Goal: Information Seeking & Learning: Learn about a topic

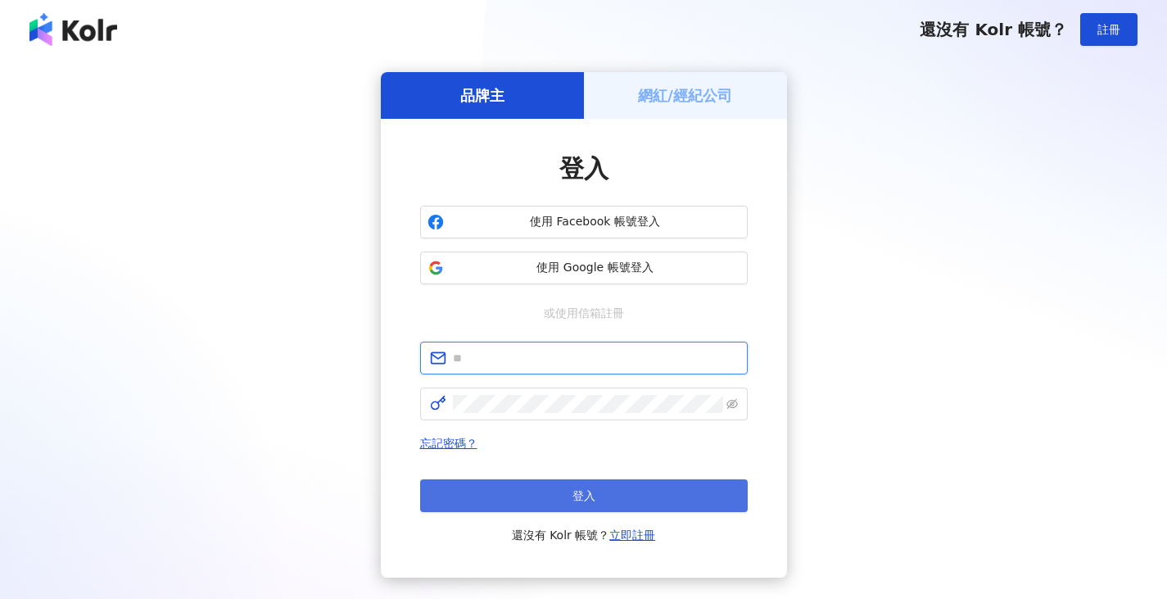
type input "**********"
click at [594, 498] on span "登入" at bounding box center [584, 495] width 23 height 13
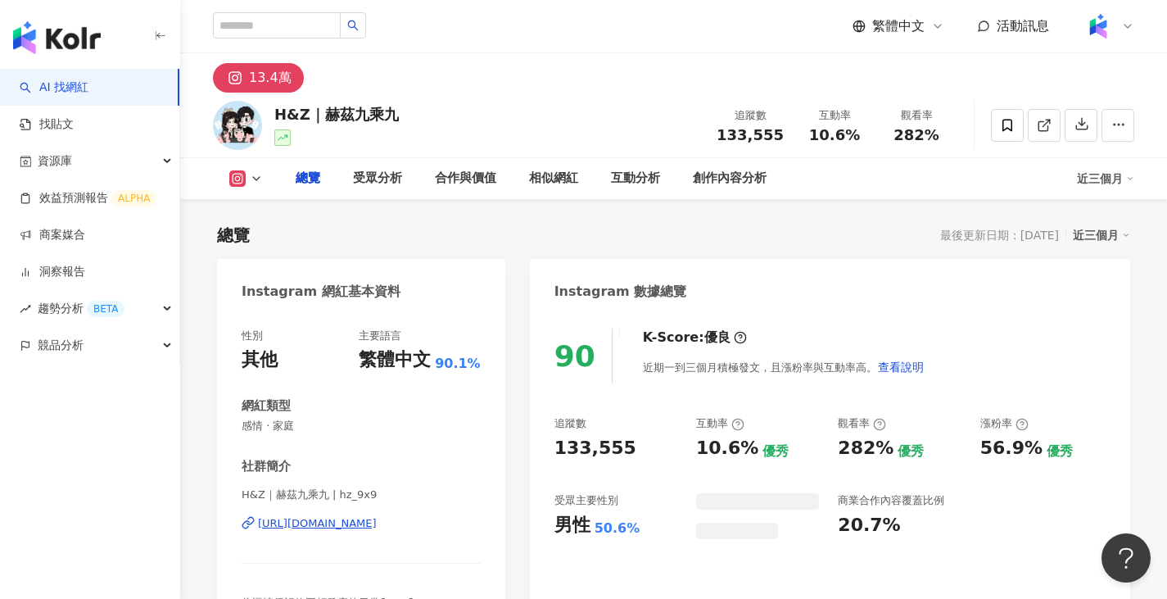
scroll to position [101, 0]
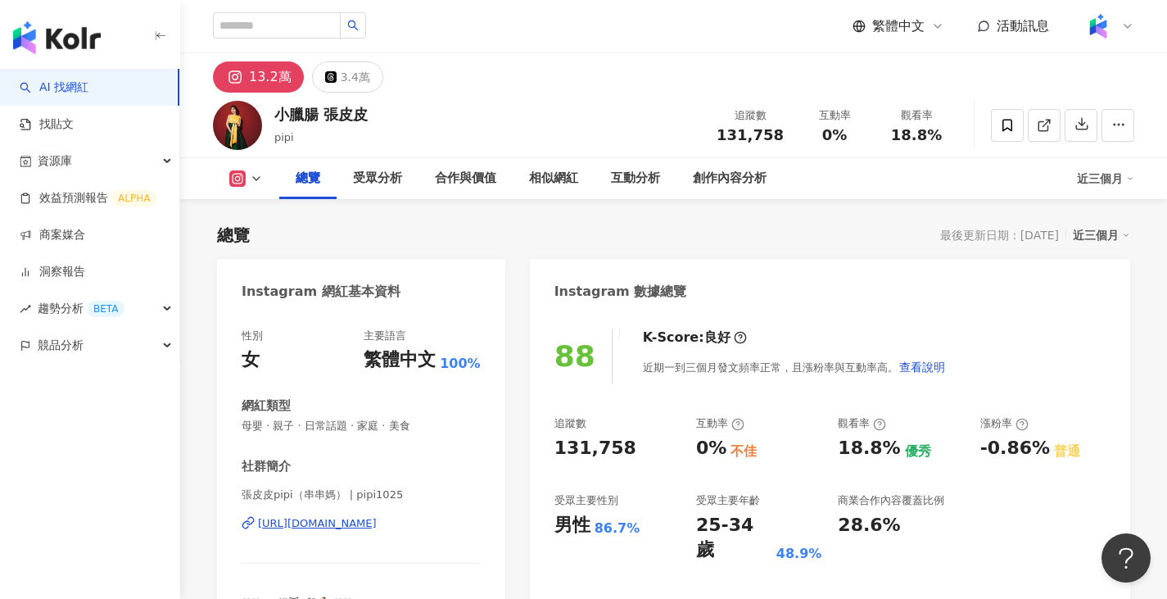
scroll to position [101, 0]
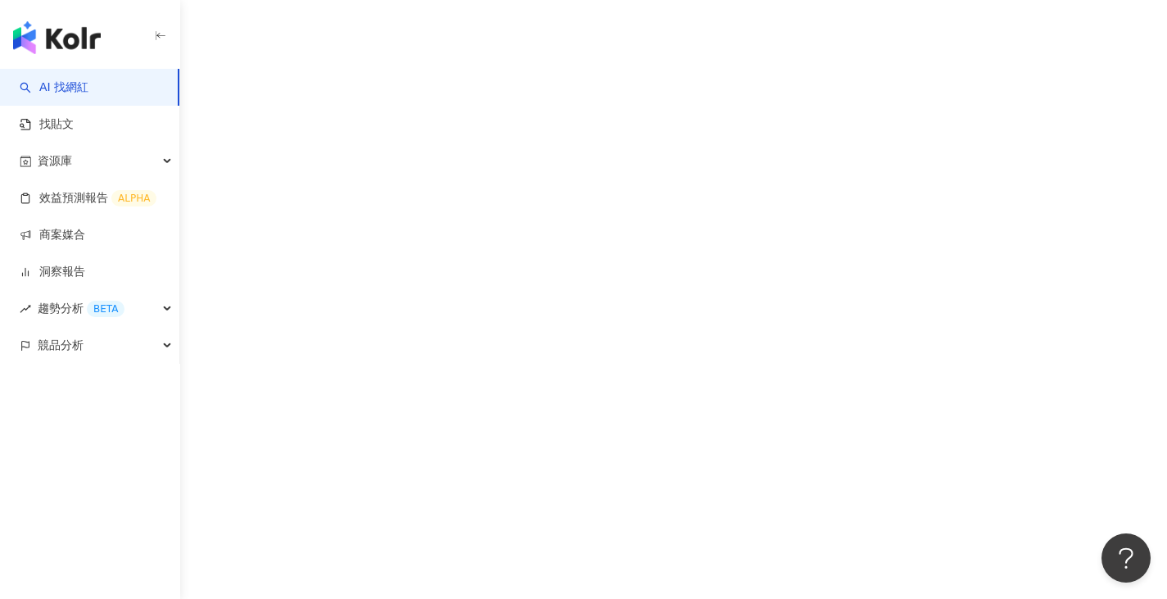
scroll to position [101, 0]
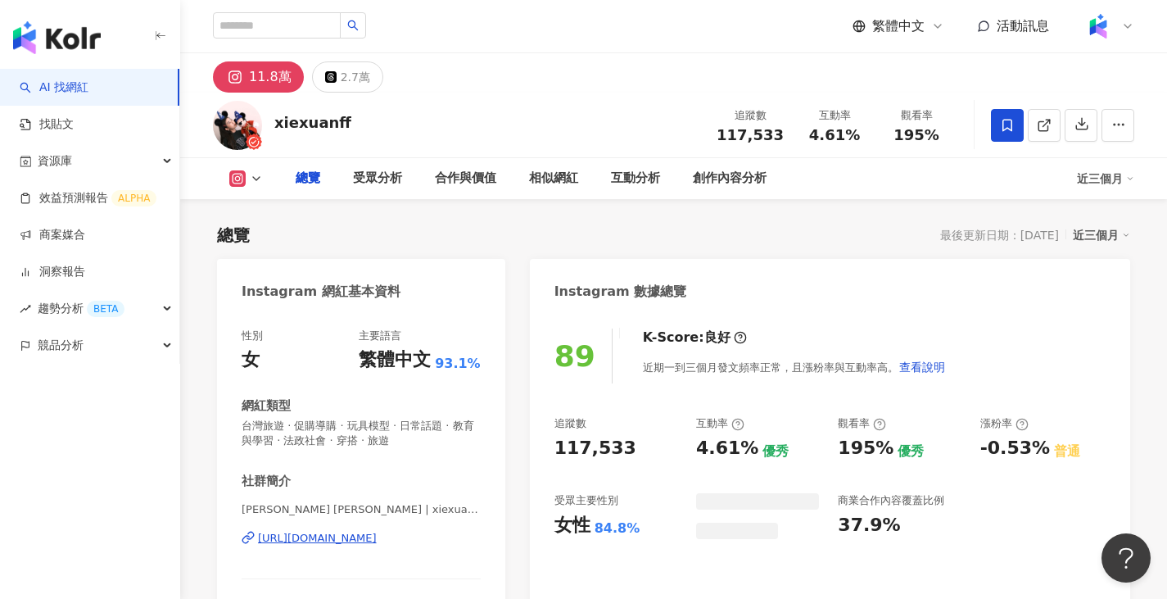
scroll to position [101, 0]
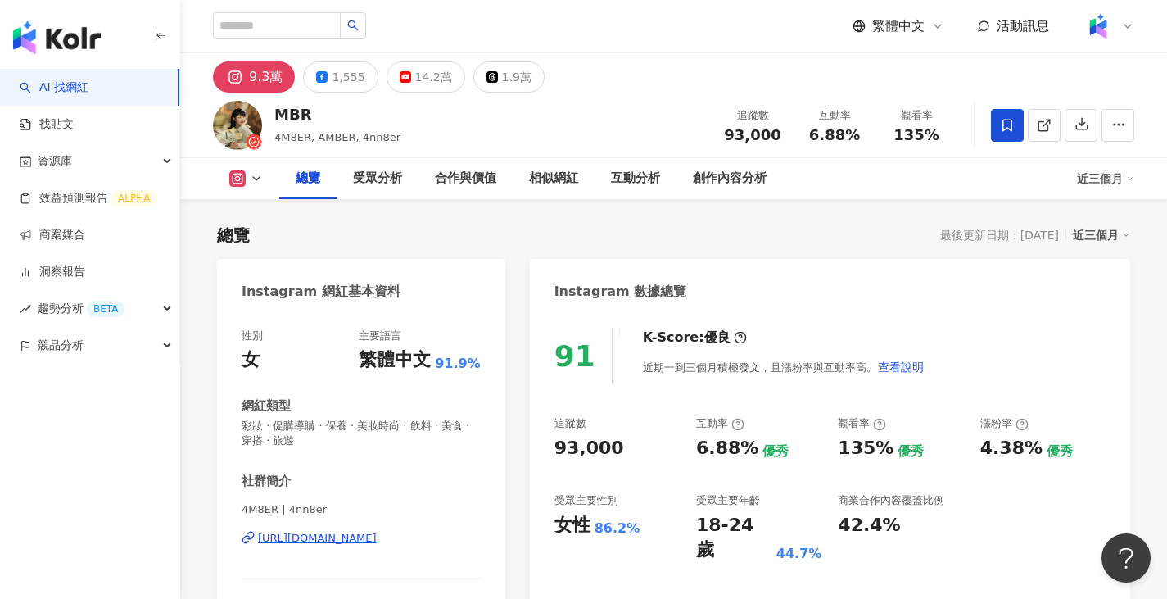
scroll to position [101, 0]
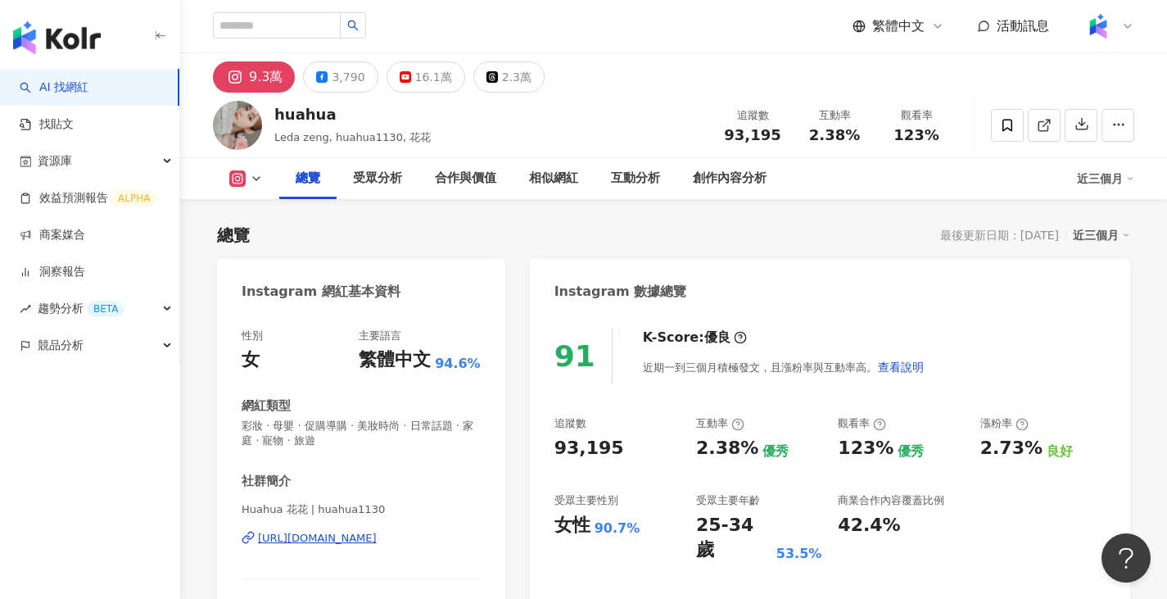
scroll to position [101, 0]
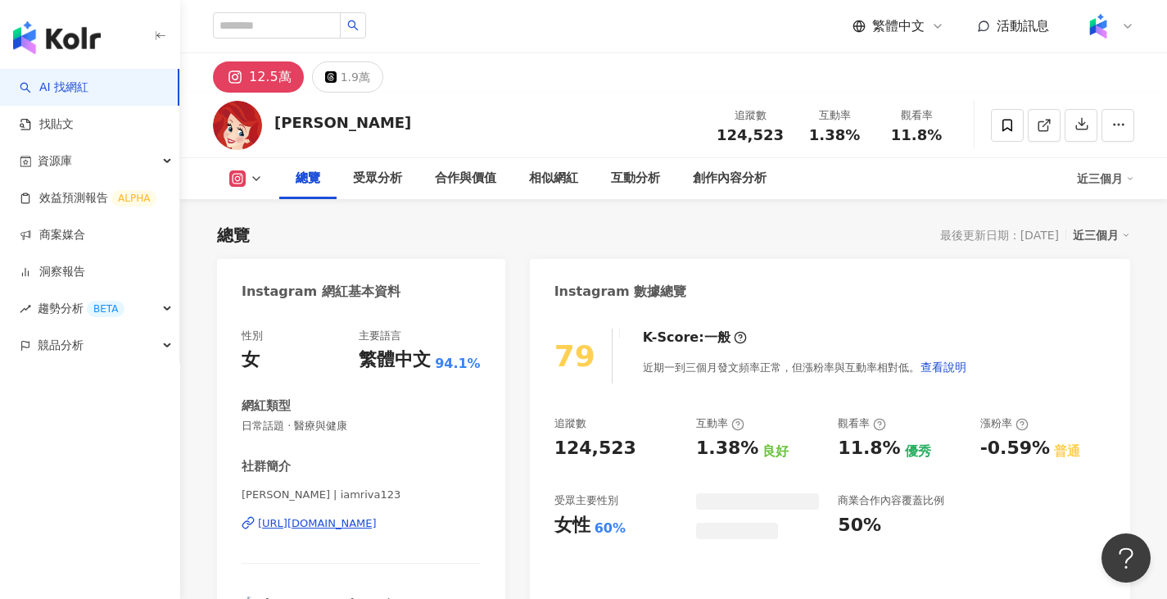
scroll to position [101, 0]
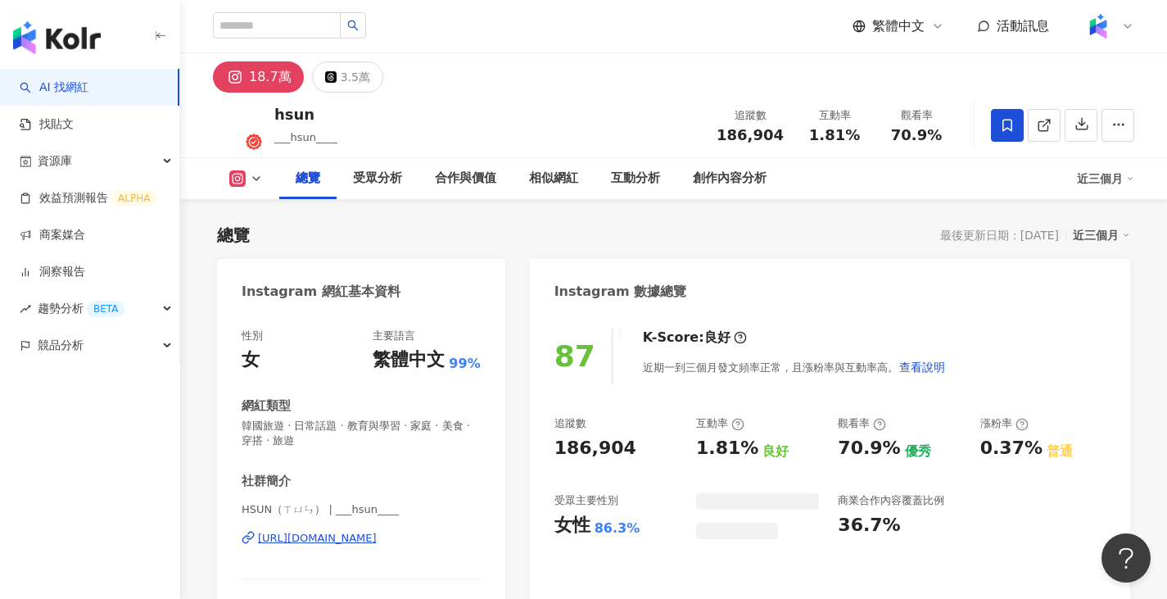
scroll to position [101, 0]
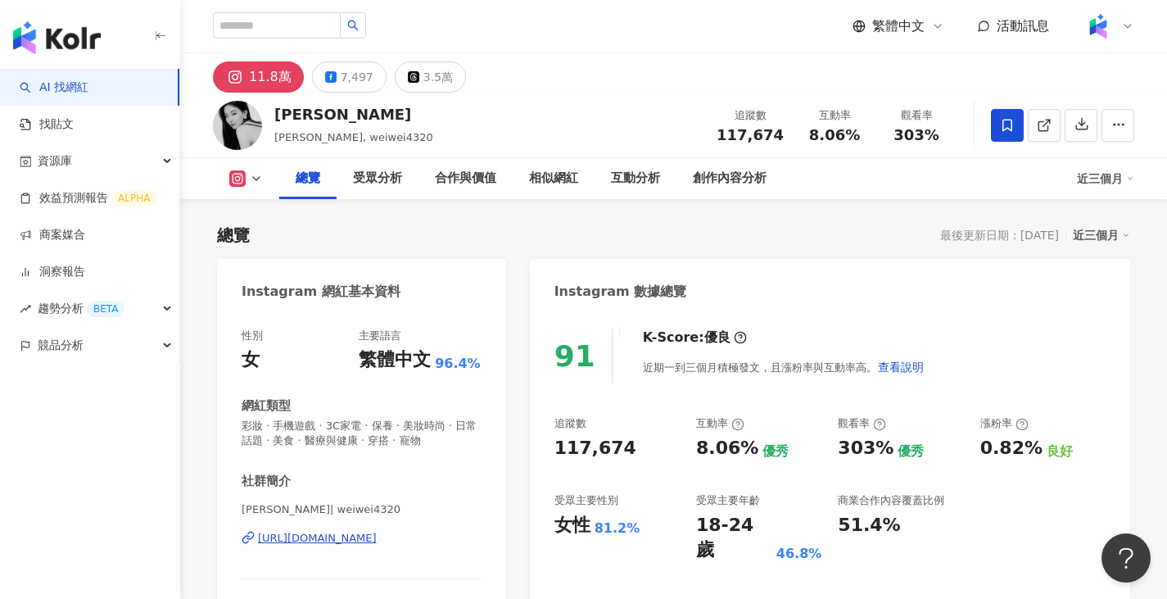
scroll to position [101, 0]
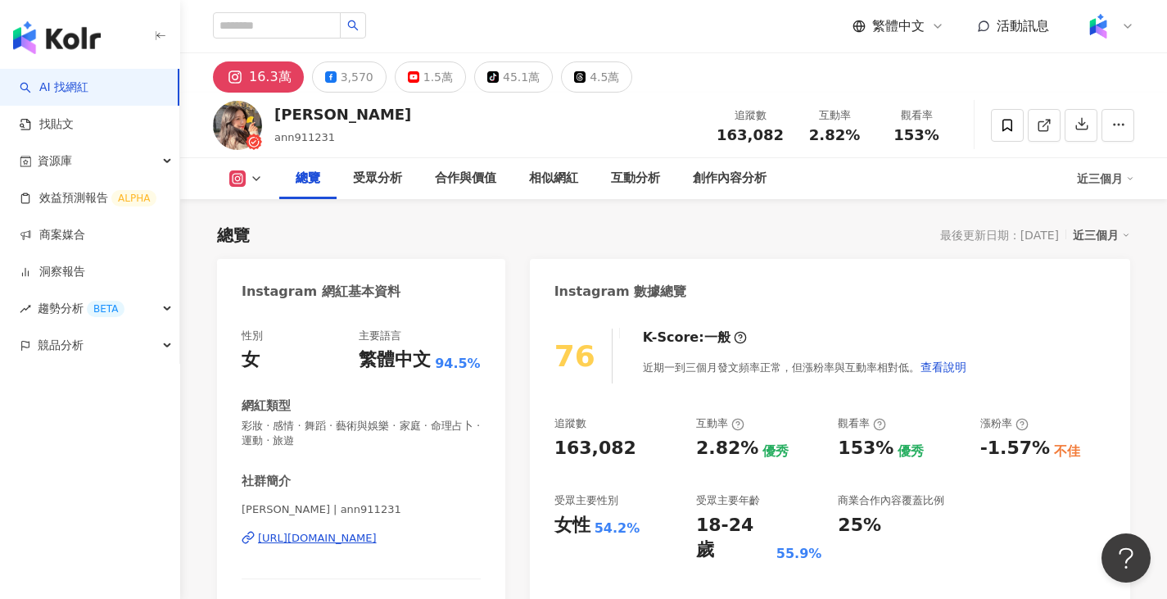
scroll to position [101, 0]
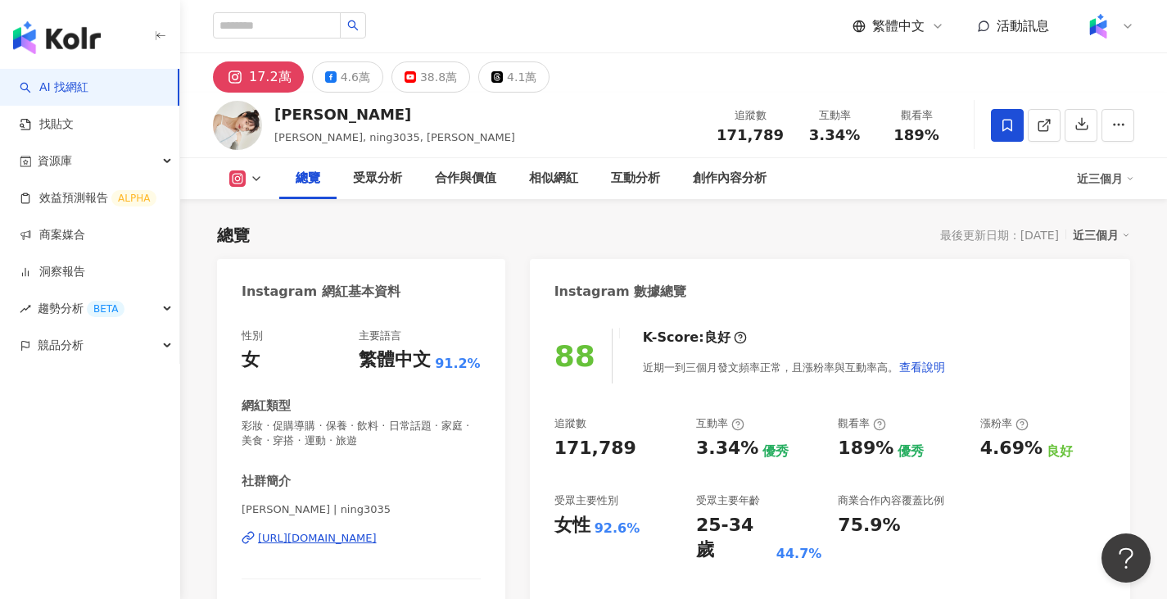
scroll to position [101, 0]
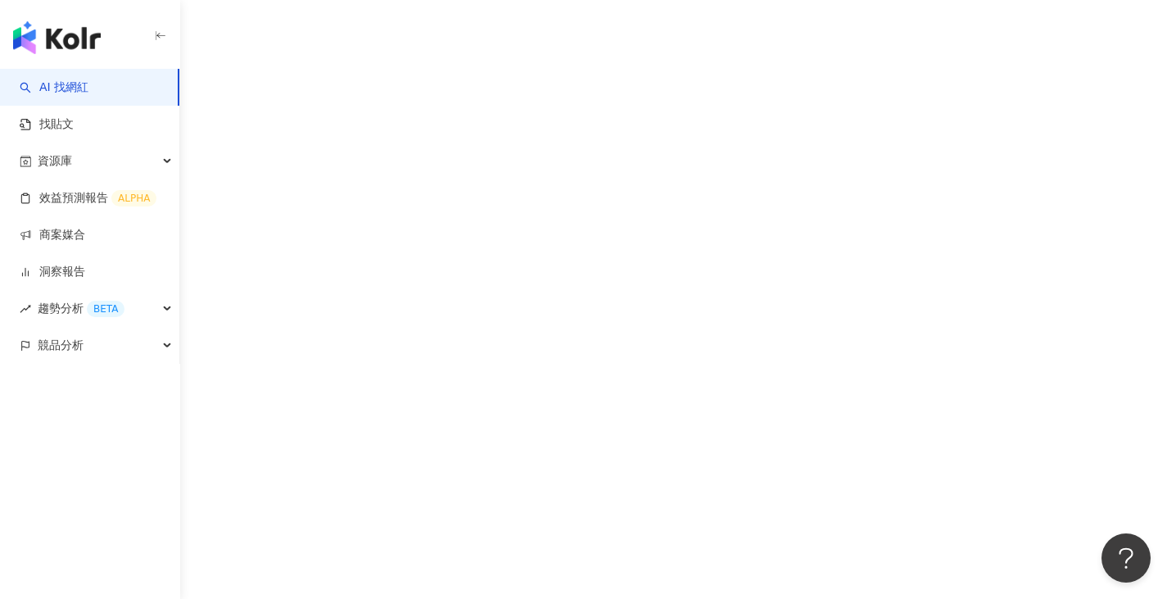
click at [811, 72] on div "AI 找網紅 找貼文 資源庫 效益預測報告 ALPHA 商案媒合 洞察報告 趨勢分析 BETA 競品分析" at bounding box center [583, 299] width 1167 height 599
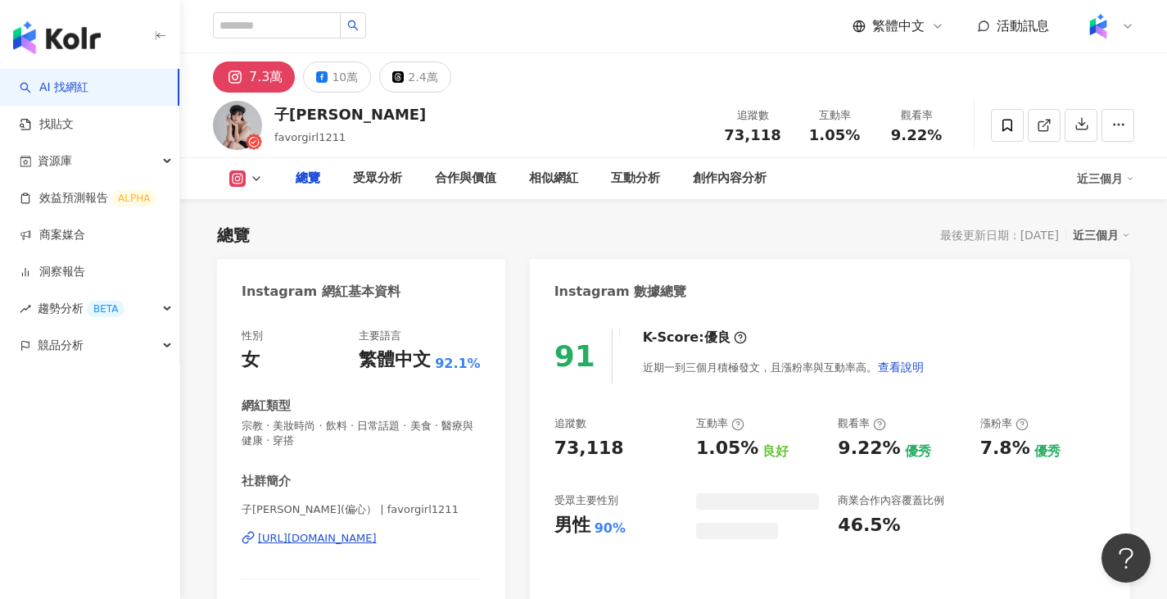
scroll to position [101, 0]
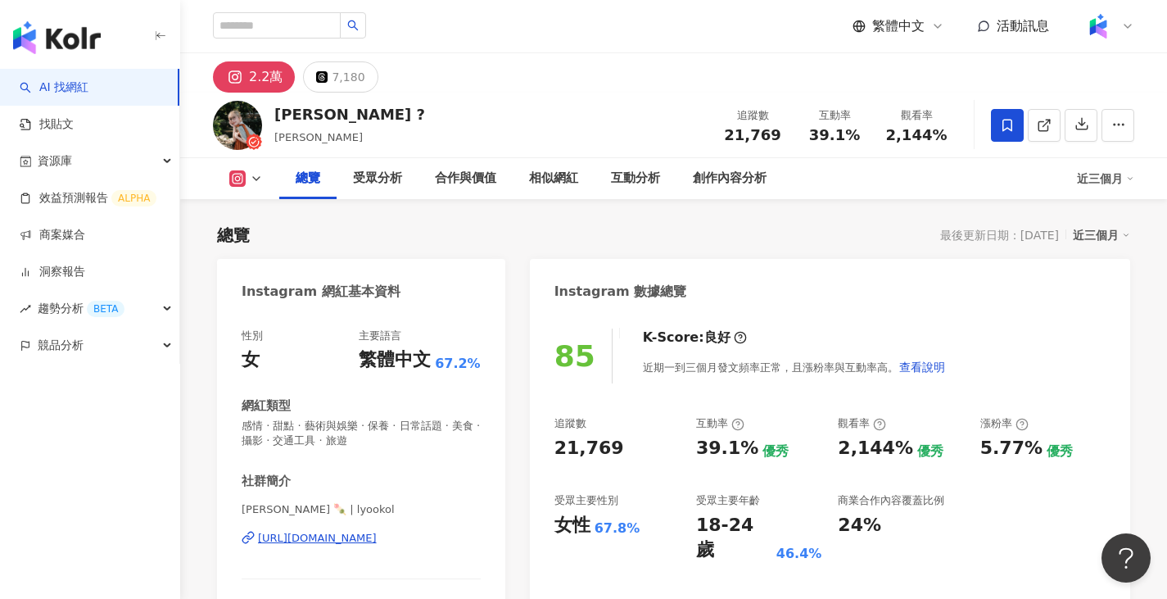
scroll to position [101, 0]
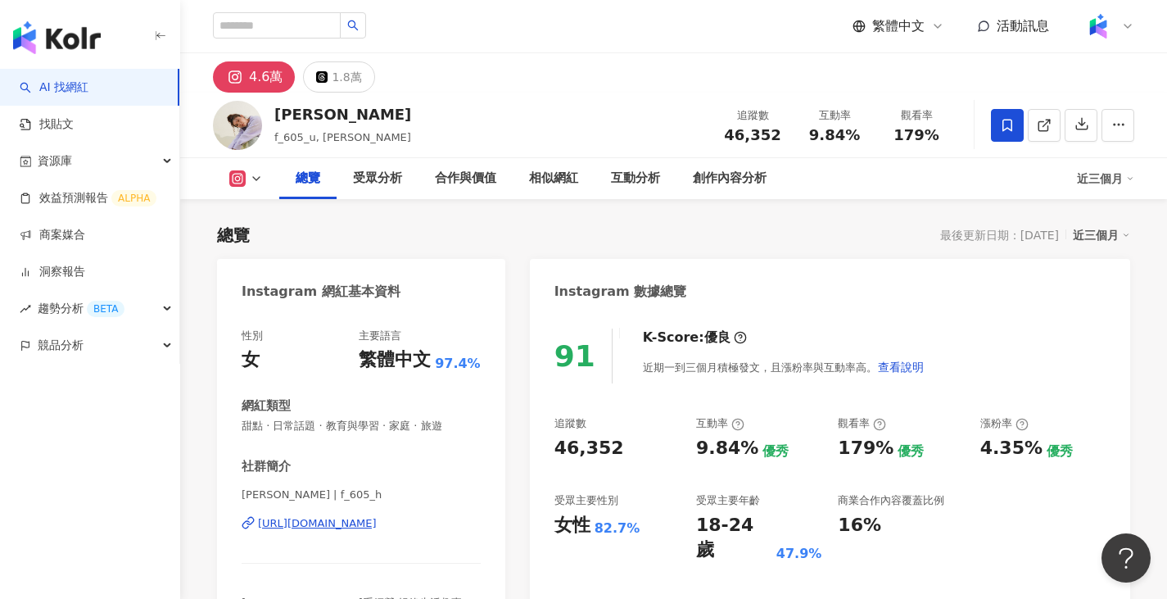
scroll to position [101, 0]
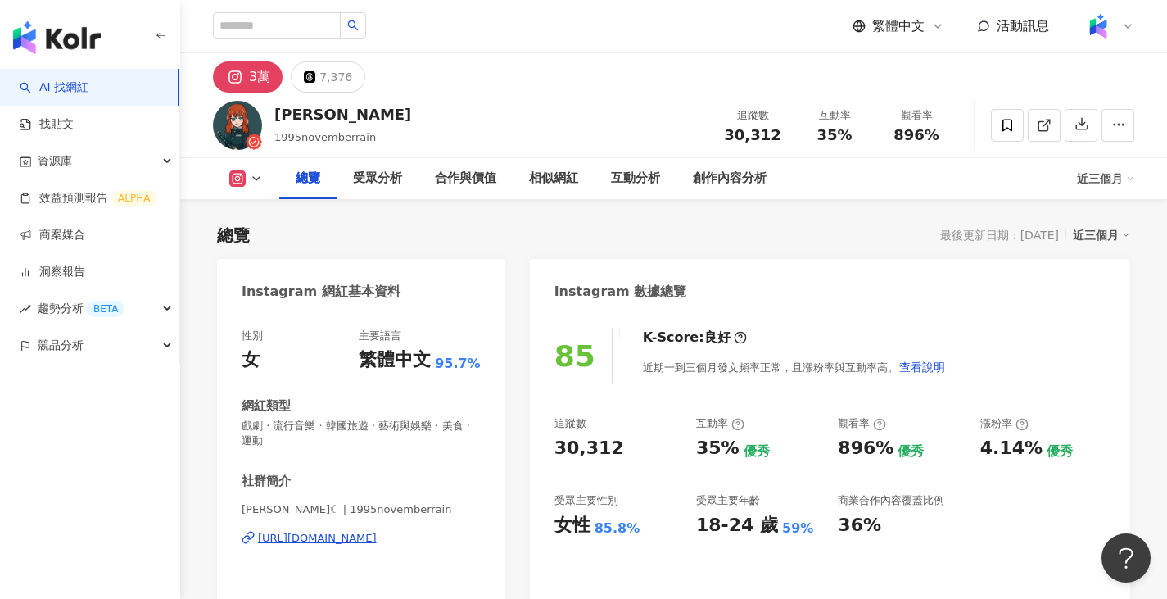
scroll to position [101, 0]
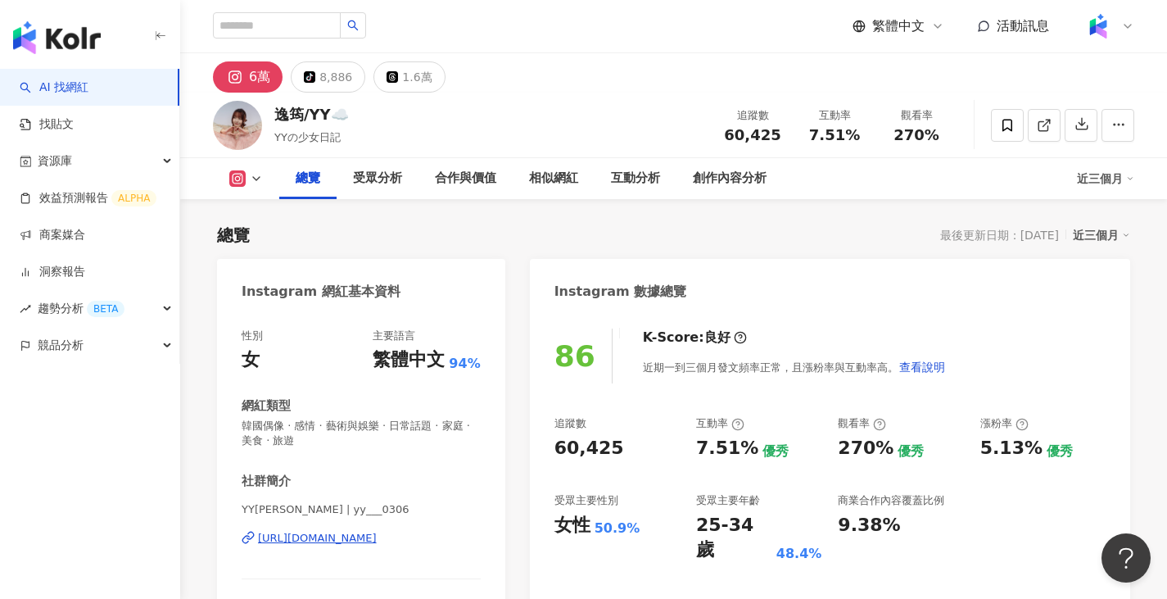
scroll to position [101, 0]
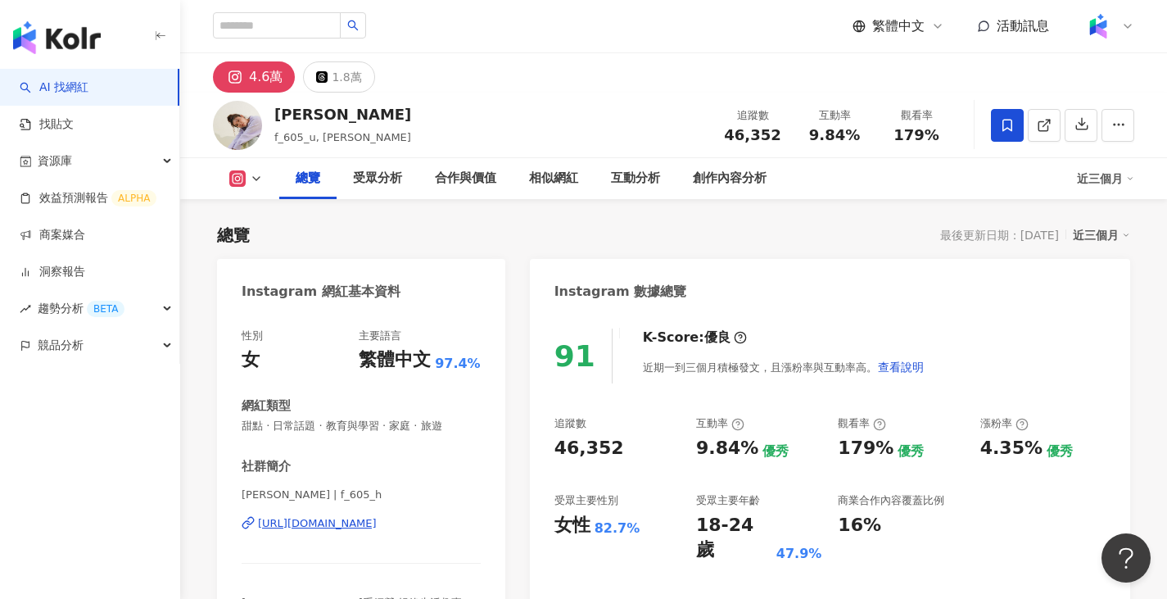
scroll to position [101, 0]
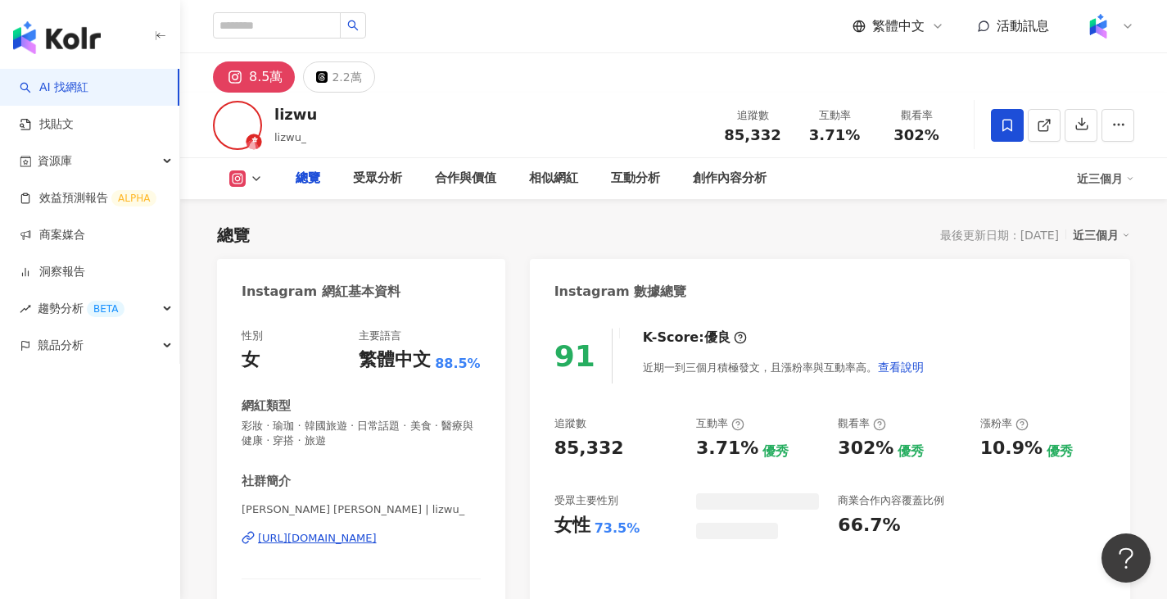
scroll to position [101, 0]
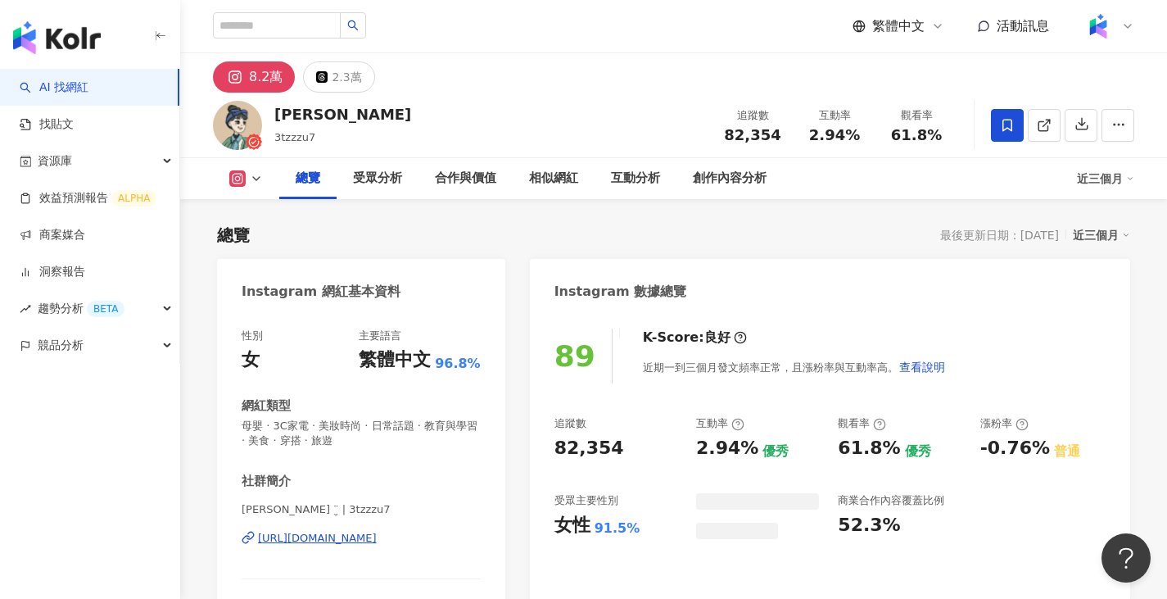
scroll to position [101, 0]
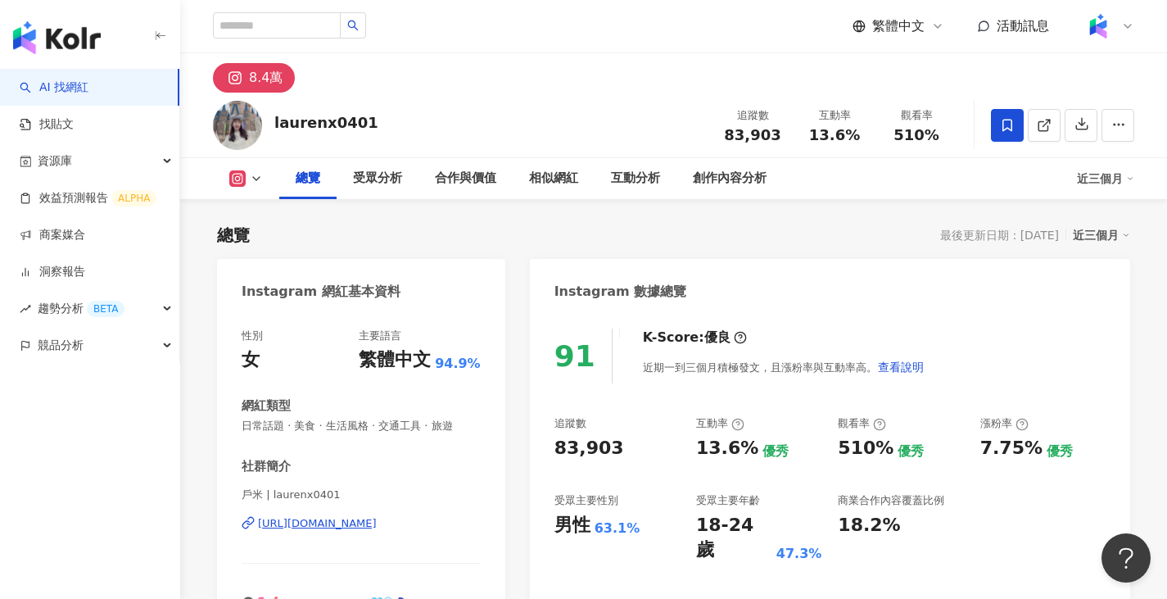
scroll to position [101, 0]
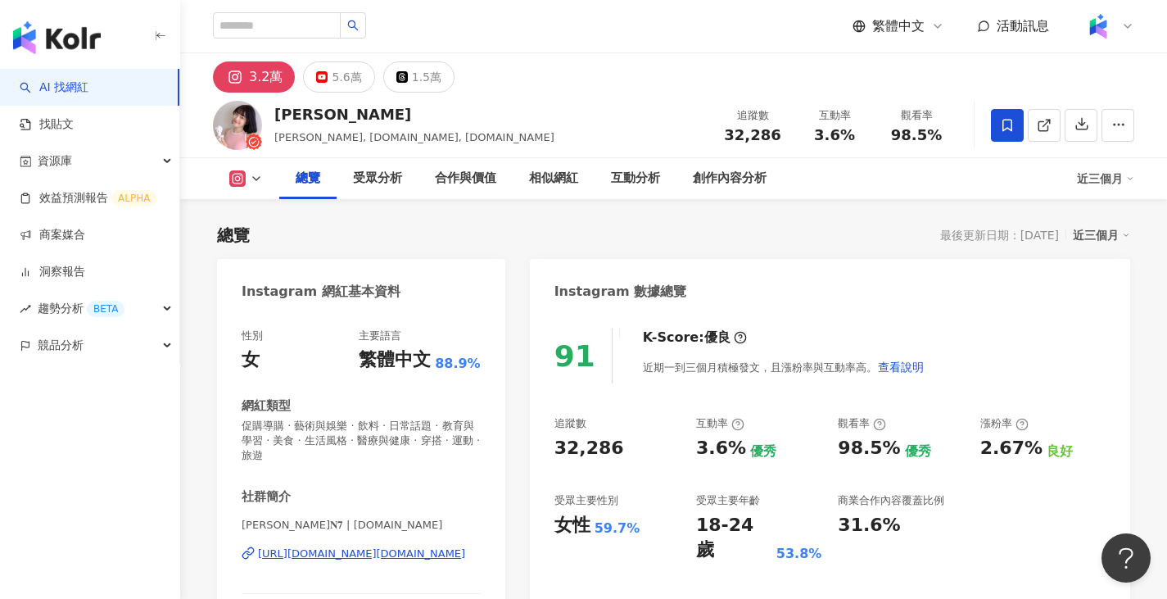
scroll to position [101, 0]
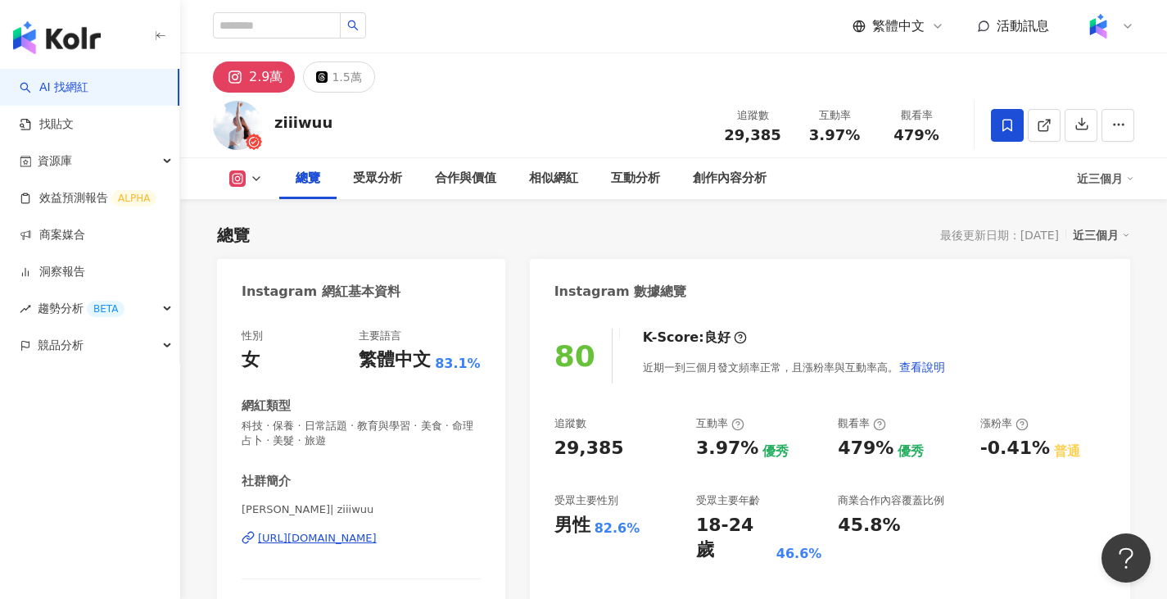
scroll to position [101, 0]
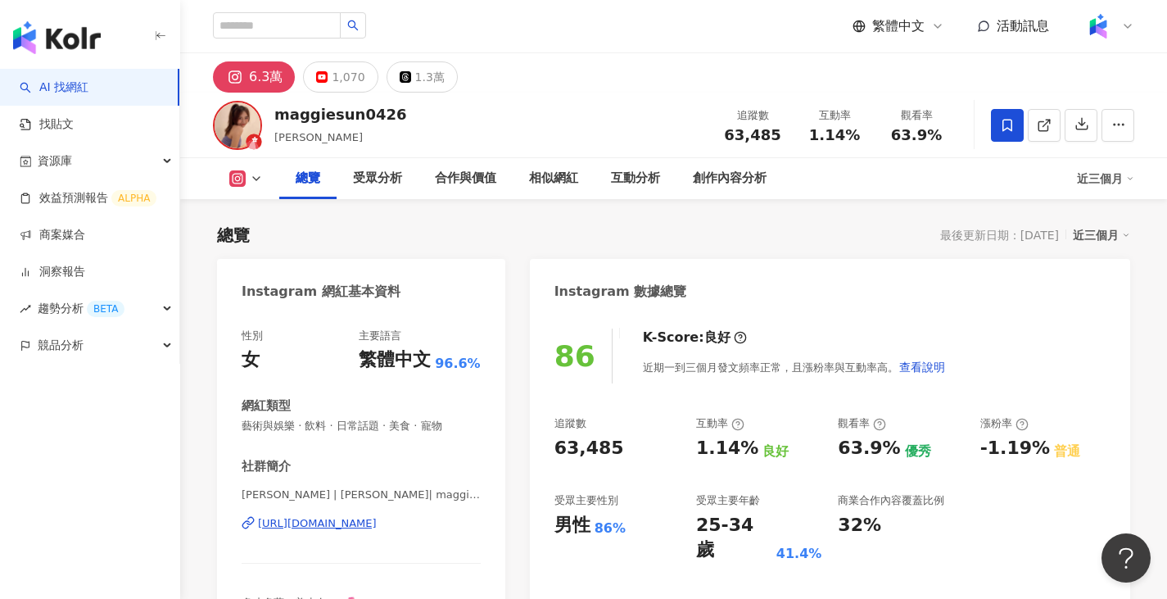
scroll to position [101, 0]
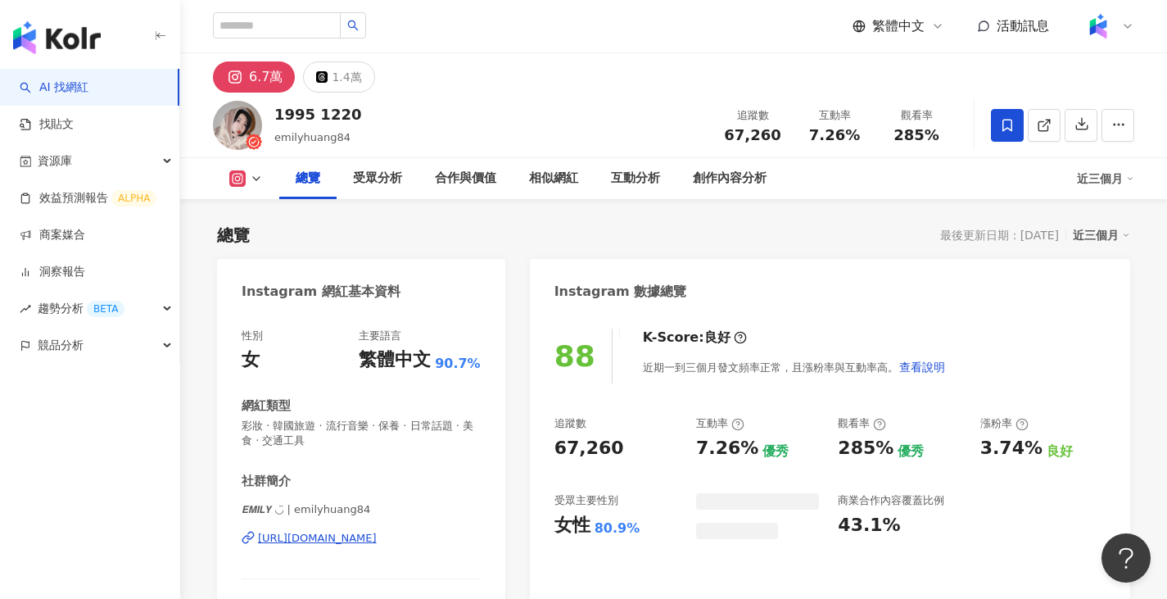
scroll to position [101, 0]
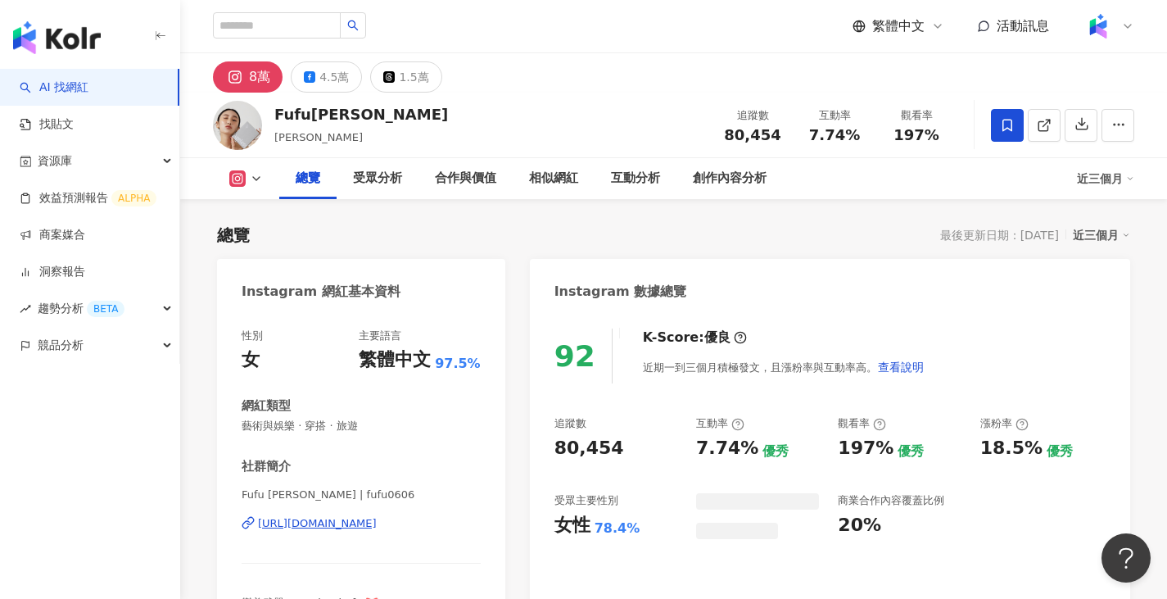
scroll to position [101, 0]
